Goal: Task Accomplishment & Management: Complete application form

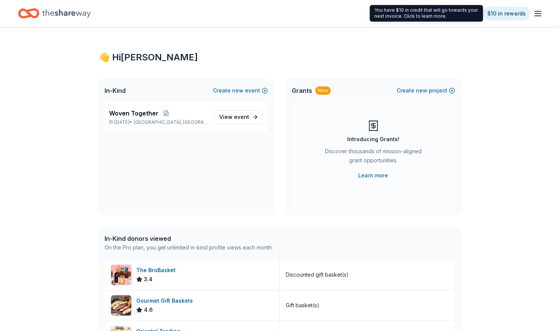
click at [124, 59] on div "👋 Hi [PERSON_NAME]" at bounding box center [280, 57] width 363 height 12
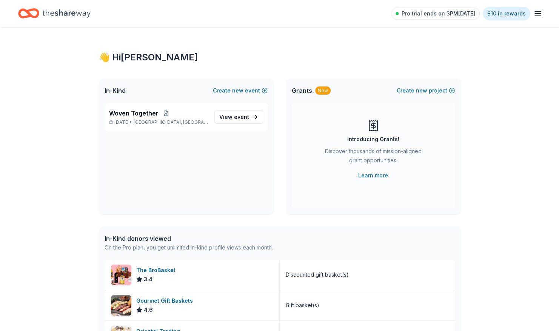
click at [539, 12] on icon "button" at bounding box center [538, 13] width 9 height 9
click at [54, 11] on icon "Home" at bounding box center [66, 13] width 48 height 15
click at [137, 115] on span "Woven Together" at bounding box center [133, 113] width 49 height 9
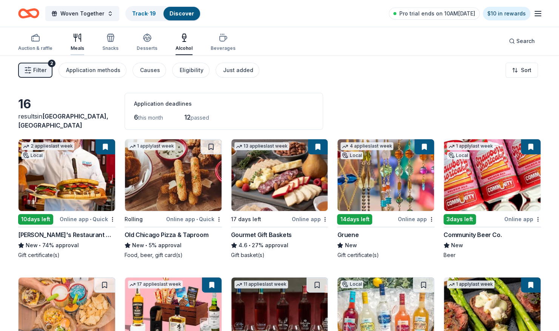
click at [77, 45] on div "Meals" at bounding box center [78, 42] width 14 height 18
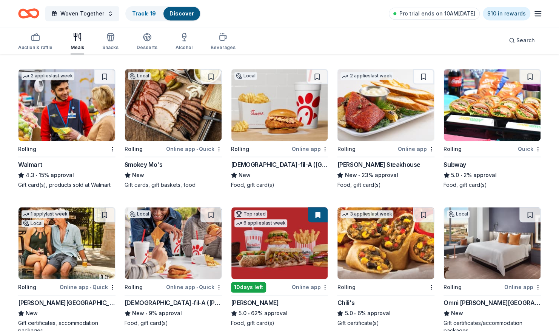
scroll to position [378, 0]
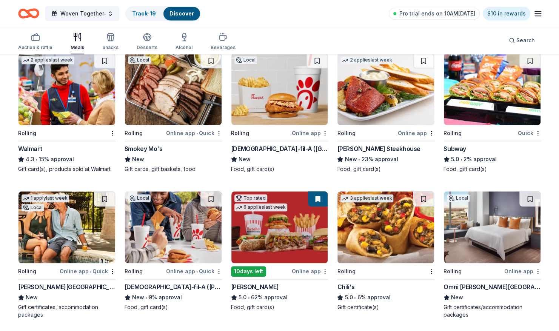
click at [254, 147] on div "Chick-fil-A (Dallas Frankford Road)" at bounding box center [279, 148] width 97 height 9
click at [478, 252] on img at bounding box center [492, 227] width 97 height 72
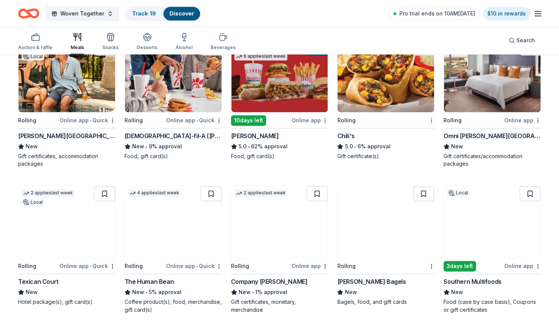
scroll to position [567, 0]
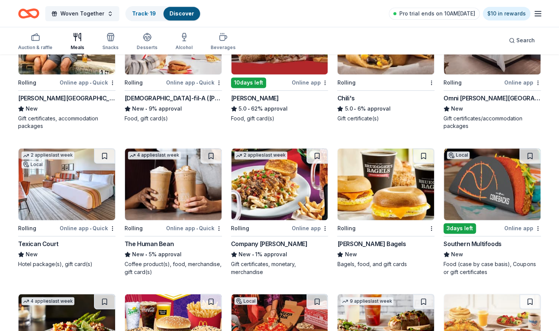
click at [146, 208] on img at bounding box center [173, 184] width 97 height 72
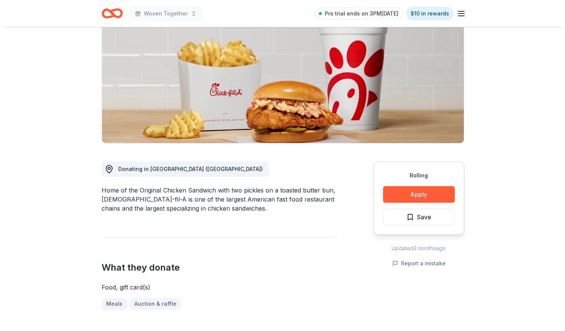
scroll to position [113, 0]
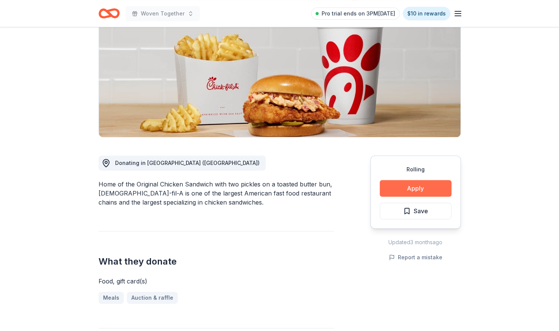
click at [402, 180] on button "Apply" at bounding box center [416, 188] width 72 height 17
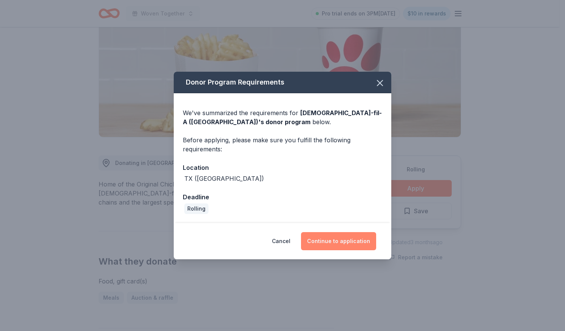
click at [326, 240] on button "Continue to application" at bounding box center [338, 241] width 75 height 18
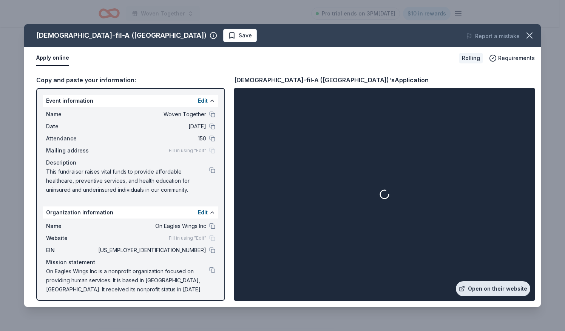
click at [482, 289] on link "Open on their website" at bounding box center [493, 288] width 74 height 15
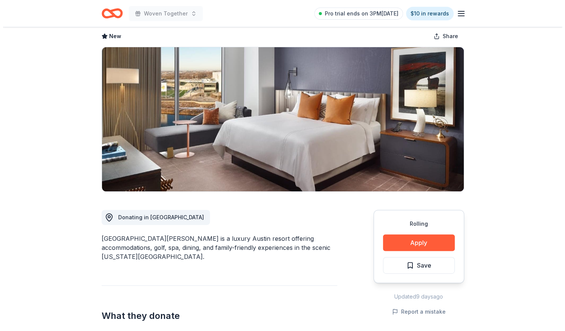
scroll to position [113, 0]
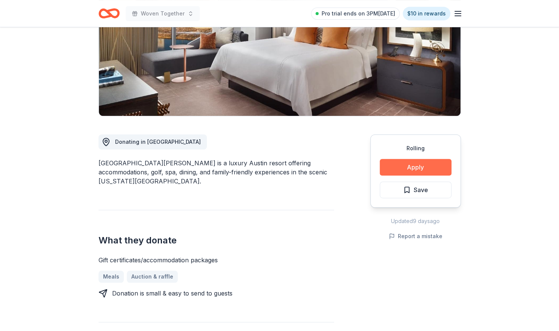
click at [418, 166] on button "Apply" at bounding box center [416, 167] width 72 height 17
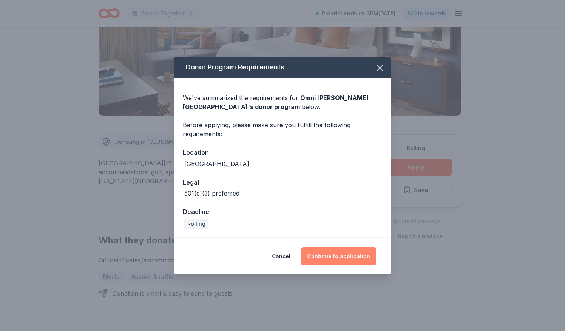
click at [326, 254] on button "Continue to application" at bounding box center [338, 256] width 75 height 18
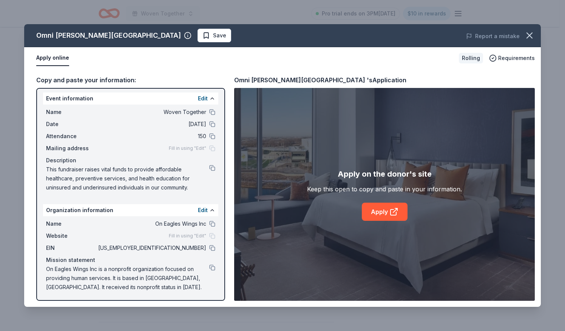
scroll to position [3, 0]
click at [377, 216] on link "Apply" at bounding box center [385, 212] width 46 height 18
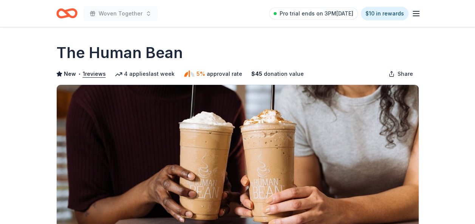
click at [288, 69] on span "donation value" at bounding box center [284, 73] width 40 height 9
